Goal: Task Accomplishment & Management: Complete application form

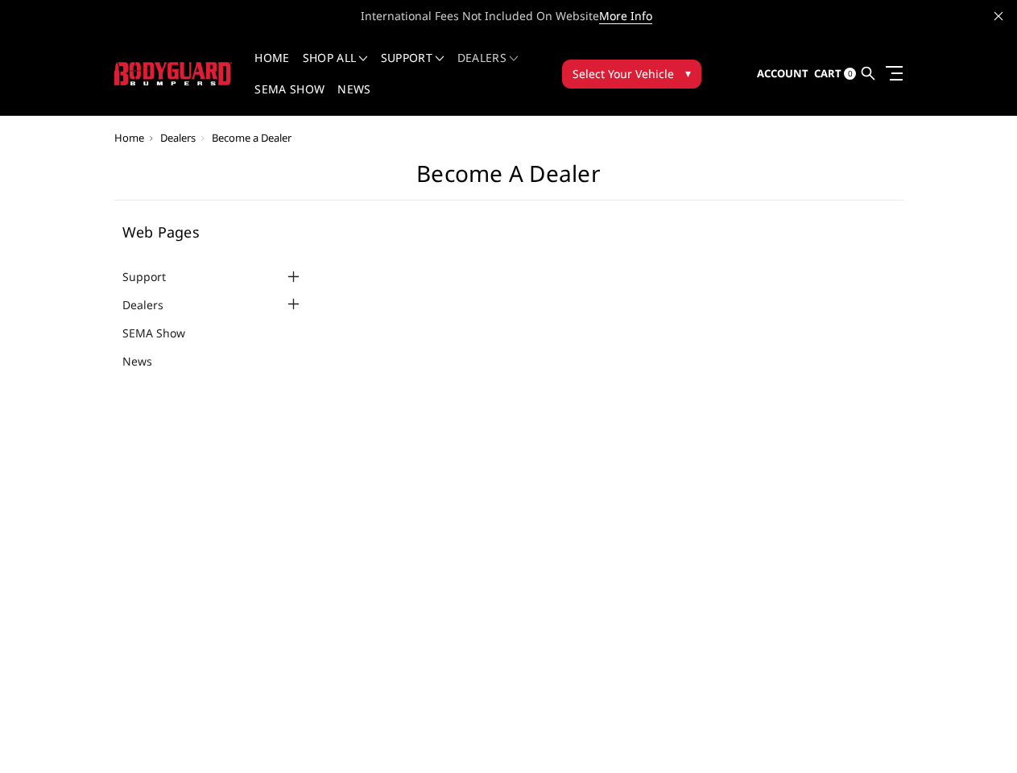
select select "US"
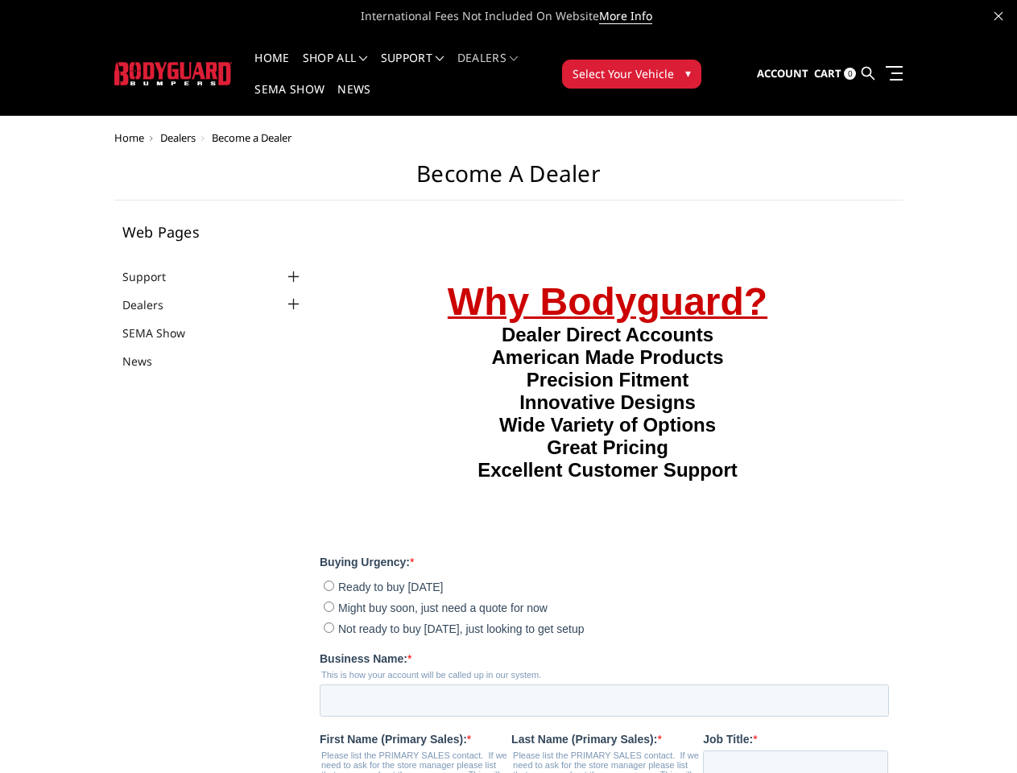
click at [434, 58] on li "Support FAQ Install Instructions Shipping Warranty Terms & Conditions Cancellat…" at bounding box center [412, 67] width 76 height 31
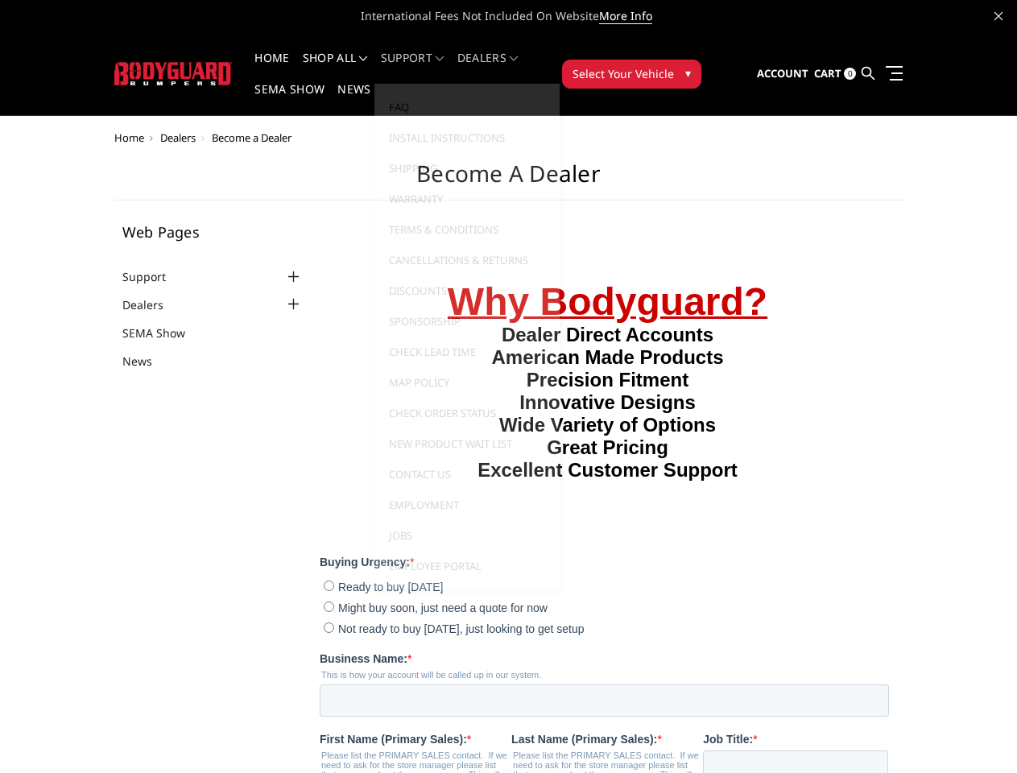
click at [433, 68] on li "Support FAQ Install Instructions Shipping Warranty Terms & Conditions Cancellat…" at bounding box center [412, 67] width 76 height 31
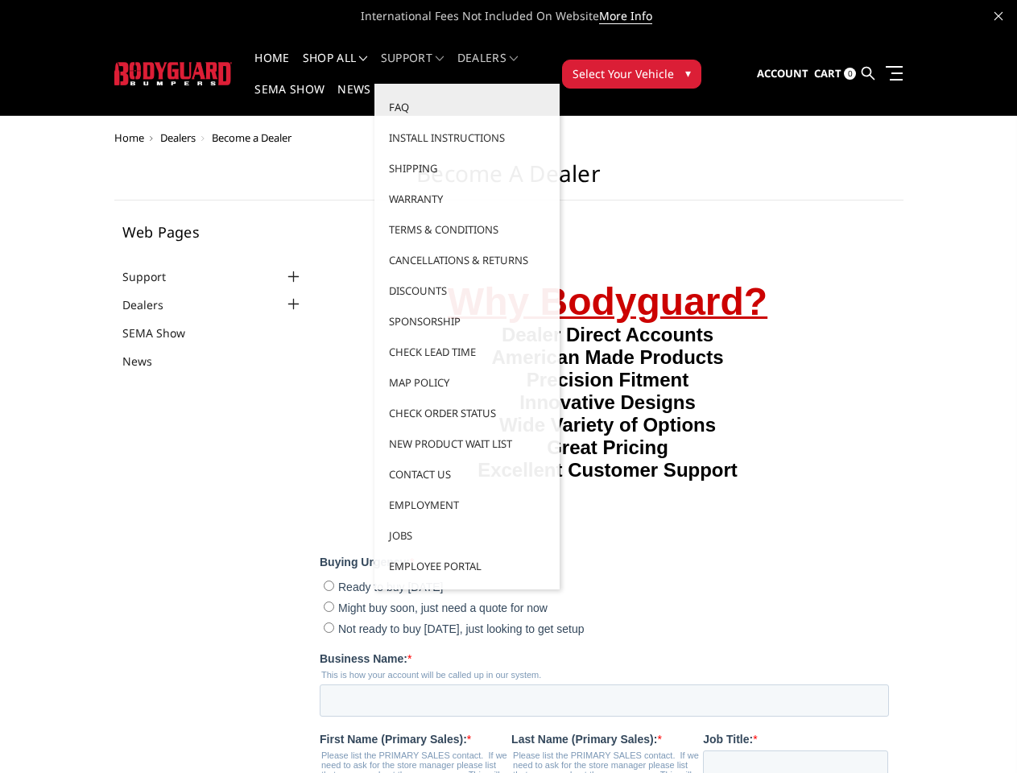
click at [674, 65] on span "Select Your Vehicle" at bounding box center [622, 73] width 101 height 17
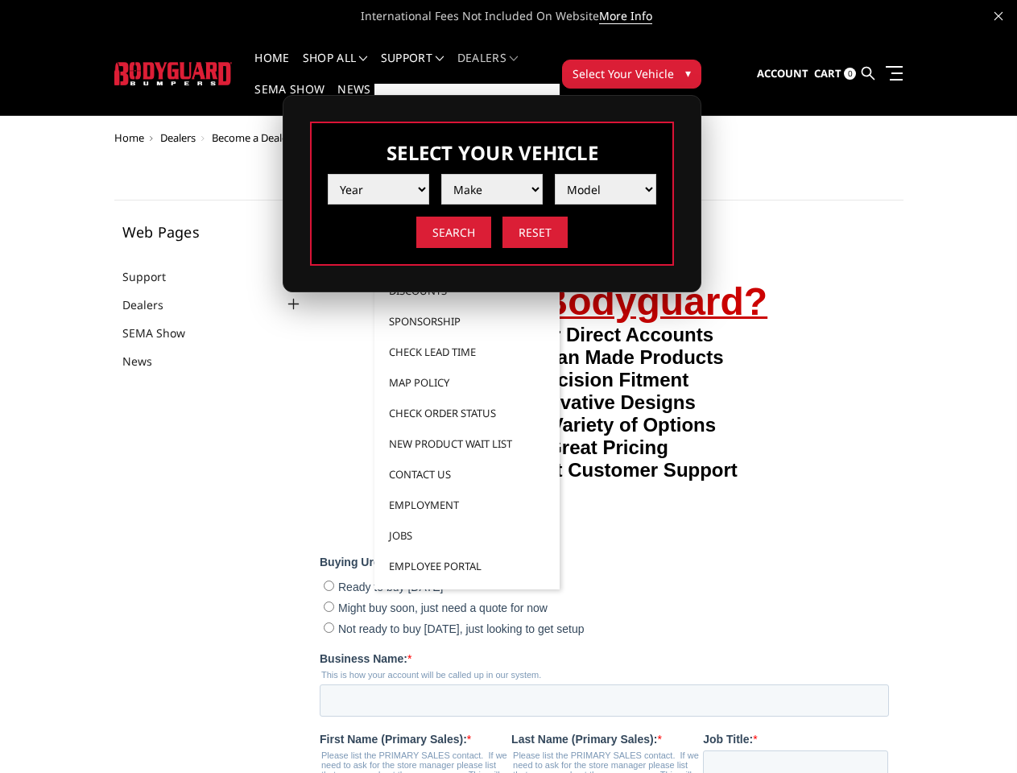
click at [674, 65] on span "Select Your Vehicle" at bounding box center [622, 73] width 101 height 17
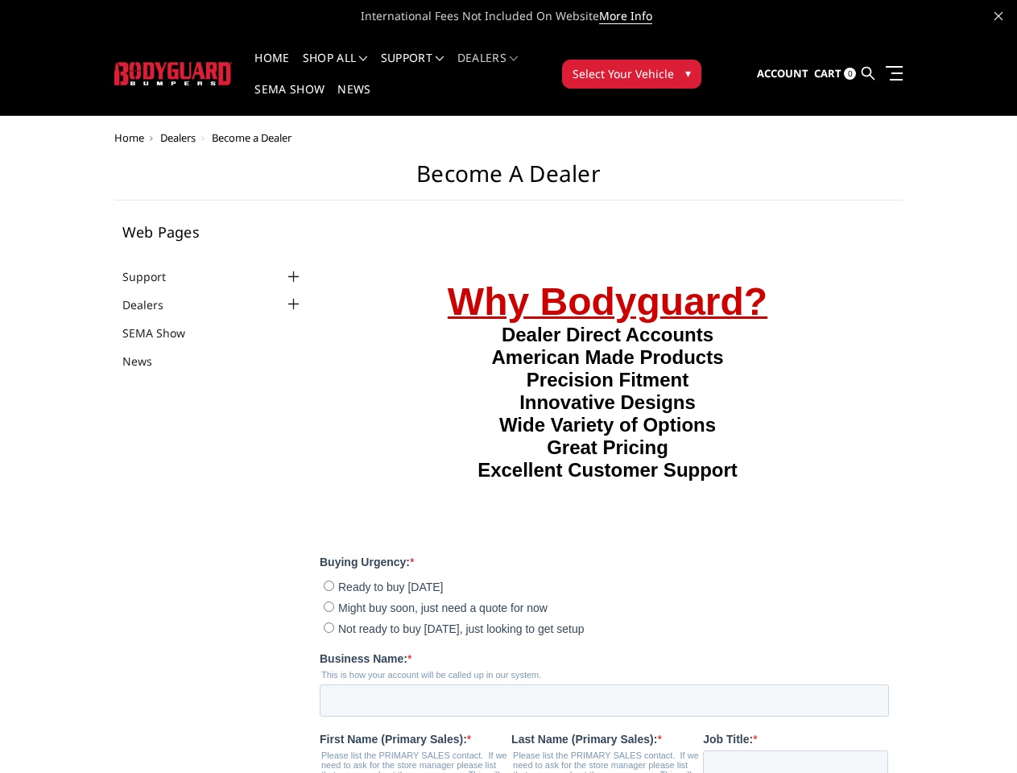
click at [284, 267] on div at bounding box center [293, 276] width 19 height 19
click at [181, 273] on ul "Support FAQ Install Instructions Shipping Warranty Terms & Conditions Cancellat…" at bounding box center [212, 325] width 181 height 116
